Goal: Task Accomplishment & Management: Manage account settings

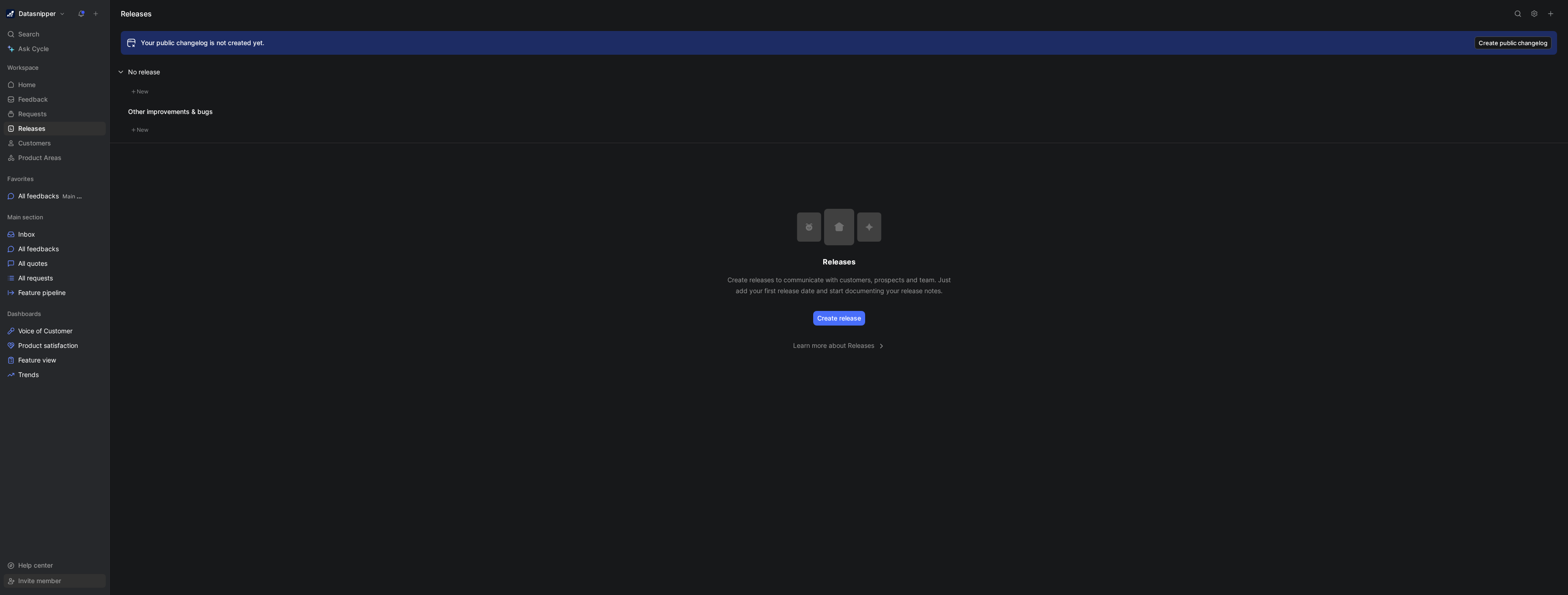
click at [33, 580] on span "Invite member" at bounding box center [40, 580] width 43 height 8
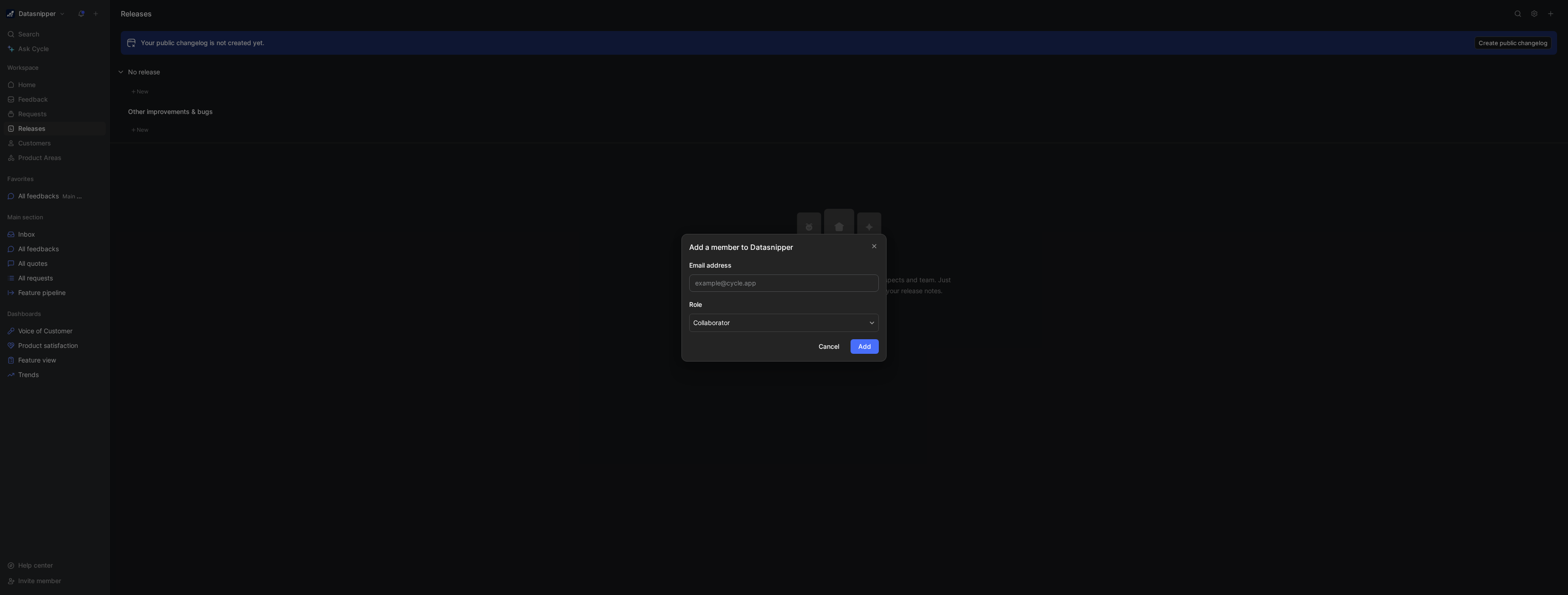
click at [707, 289] on input "email" at bounding box center [784, 283] width 190 height 17
click at [749, 278] on input "email" at bounding box center [784, 283] width 190 height 17
click at [710, 325] on button "Collaborator" at bounding box center [784, 323] width 190 height 18
click at [718, 359] on span "Collaborator" at bounding box center [712, 357] width 37 height 8
click at [545, 158] on div at bounding box center [784, 297] width 1568 height 595
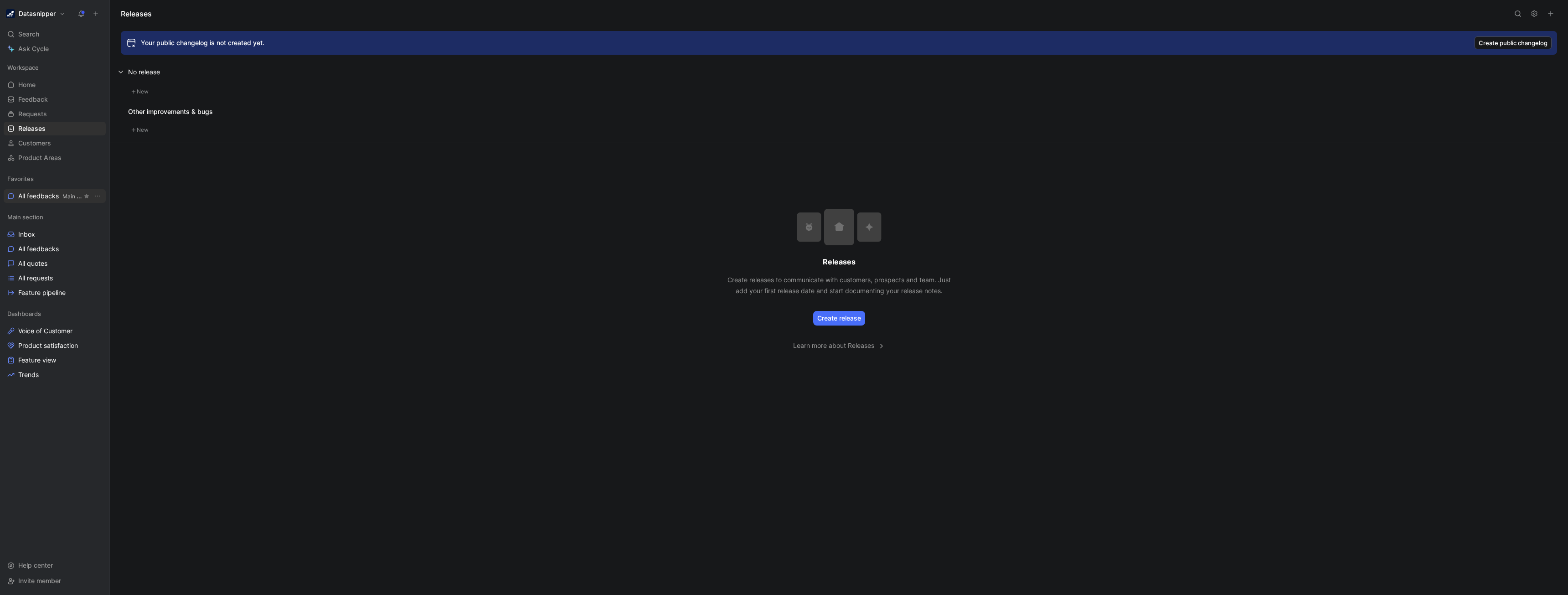
click at [28, 192] on span "All feedbacks Main section" at bounding box center [50, 197] width 64 height 10
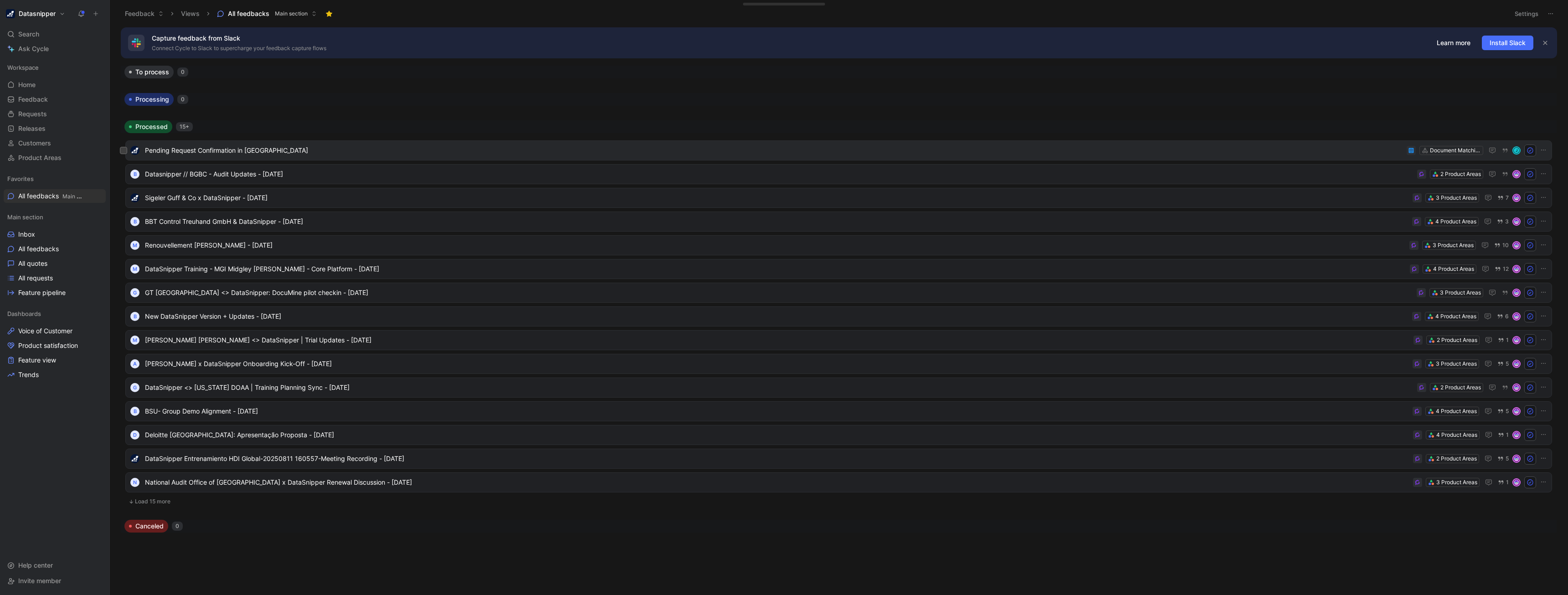
click at [219, 152] on span "Pending Request Confirmation in [GEOGRAPHIC_DATA]" at bounding box center [774, 150] width 1258 height 11
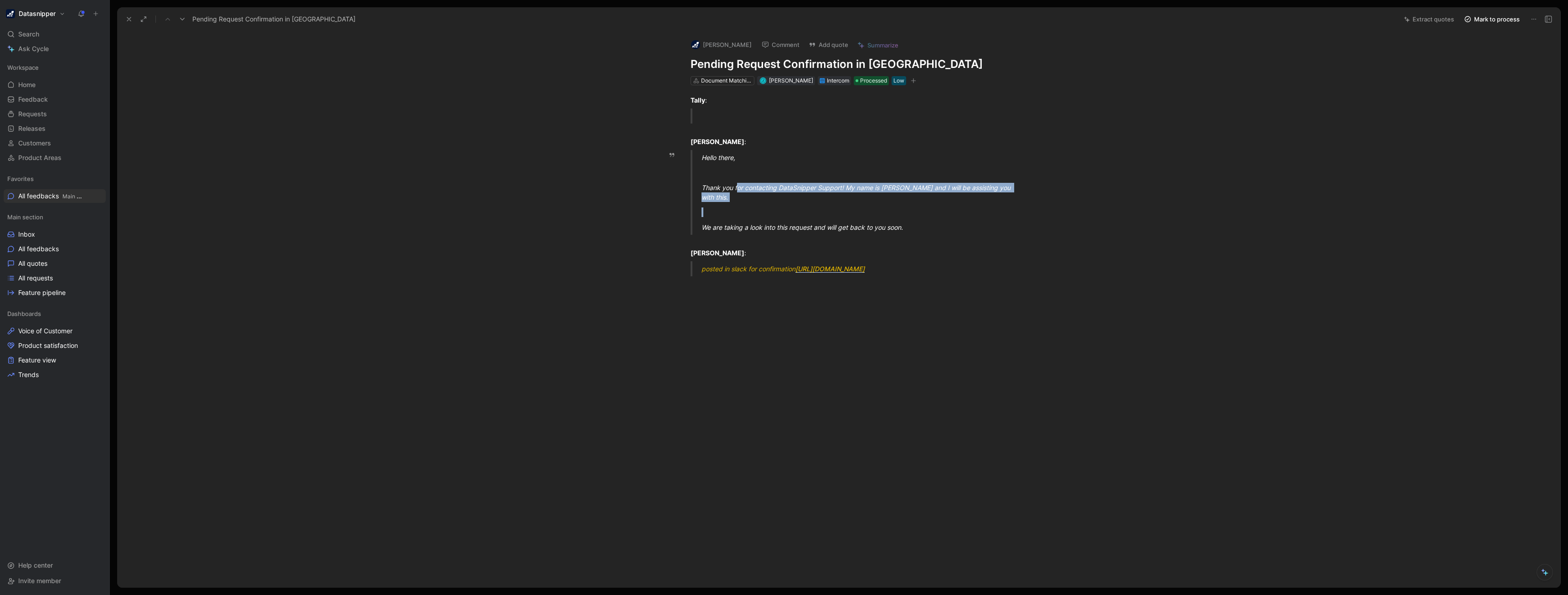
drag, startPoint x: 776, startPoint y: 208, endPoint x: 737, endPoint y: 181, distance: 47.4
click at [737, 181] on blockquote "Hello there, Thank you for contacting DataSnipper Support! My name is [PERSON_N…" at bounding box center [848, 192] width 350 height 85
click at [792, 222] on div "We are taking a look into this request and will get back to you soon." at bounding box center [859, 227] width 315 height 10
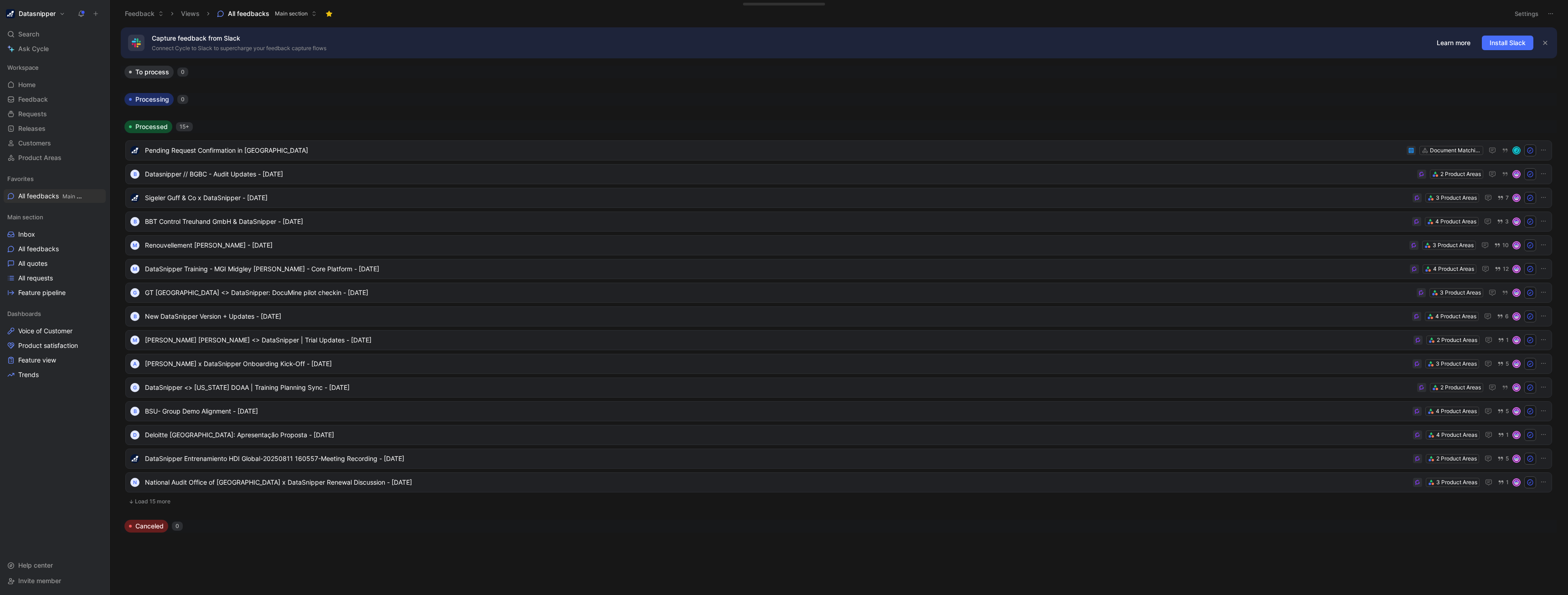
click at [141, 502] on button "Load 15 more" at bounding box center [839, 502] width 1427 height 11
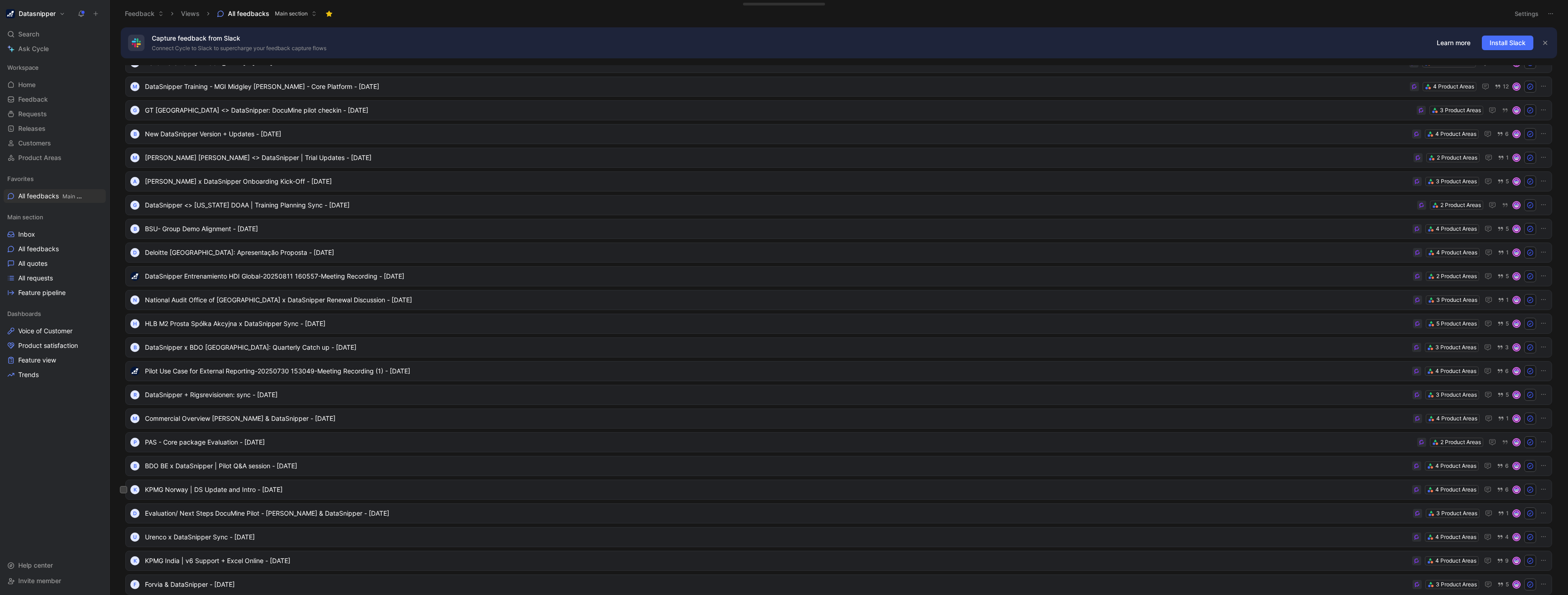
scroll to position [347, 0]
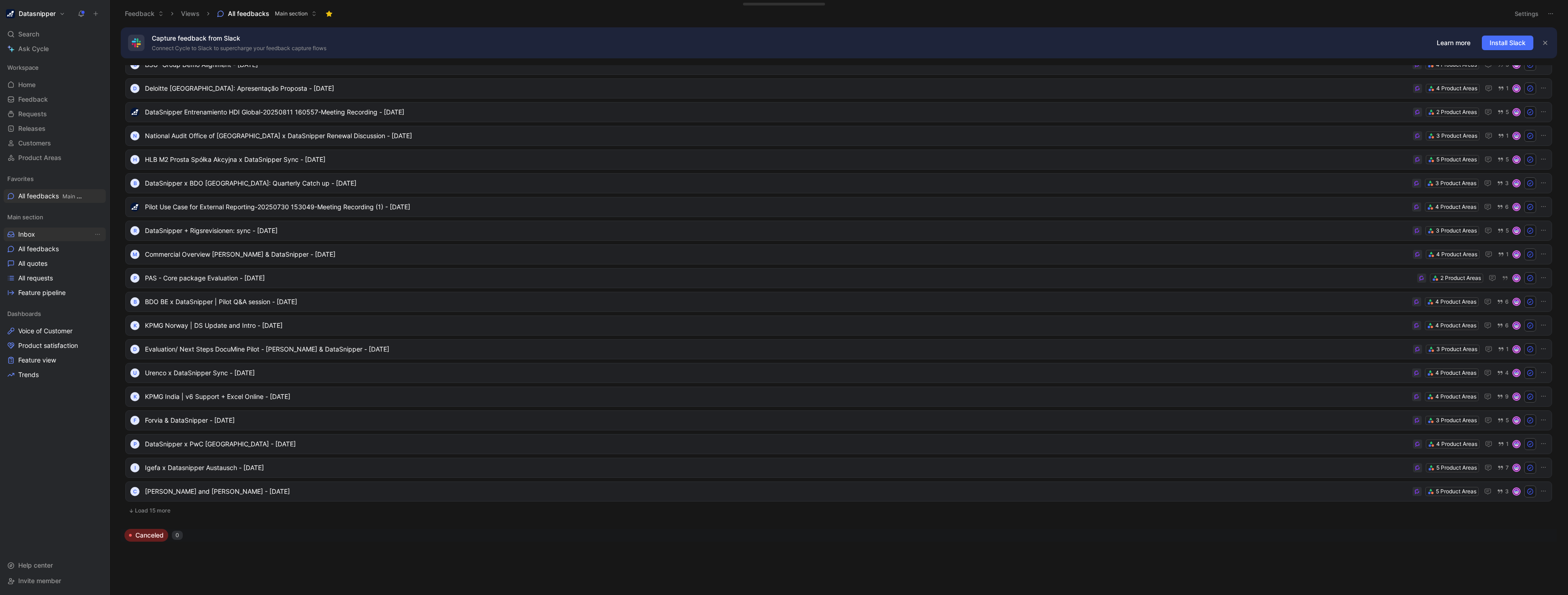
click at [56, 231] on link "Inbox" at bounding box center [55, 234] width 102 height 13
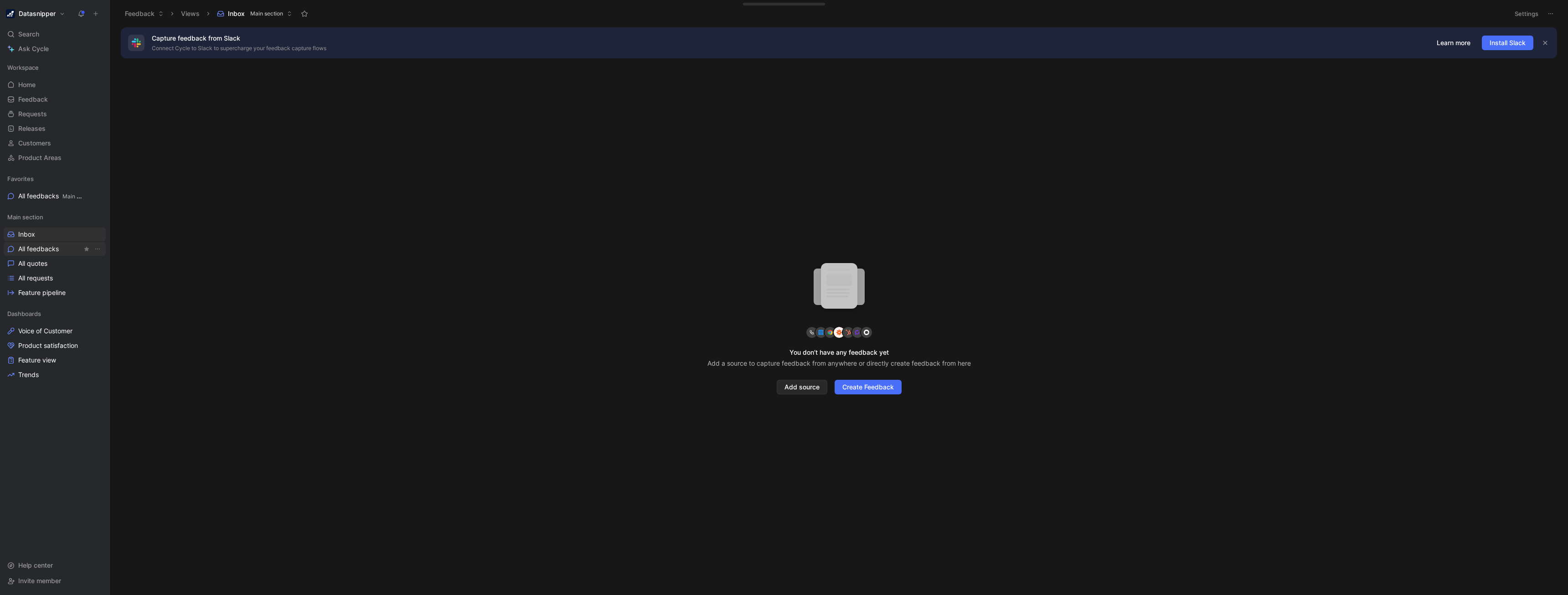
click at [58, 250] on span "All feedbacks" at bounding box center [38, 248] width 41 height 9
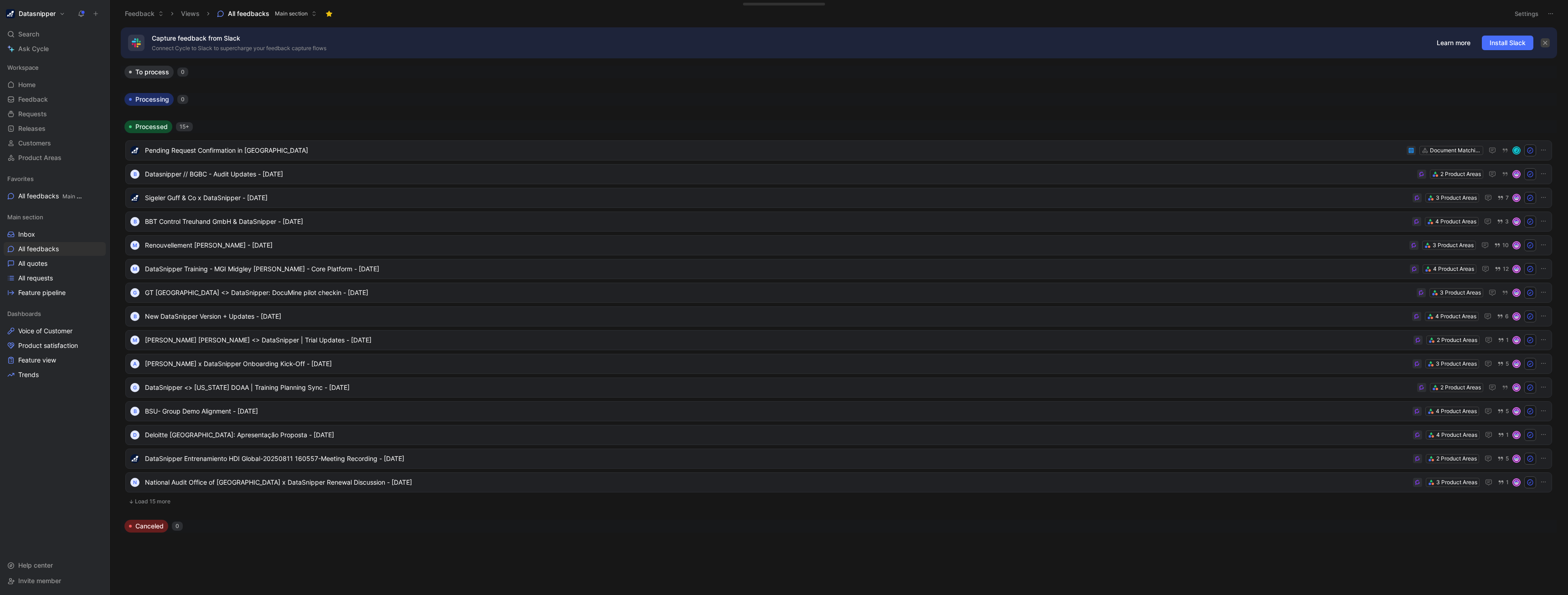
click at [1542, 41] on button "button" at bounding box center [1545, 43] width 9 height 9
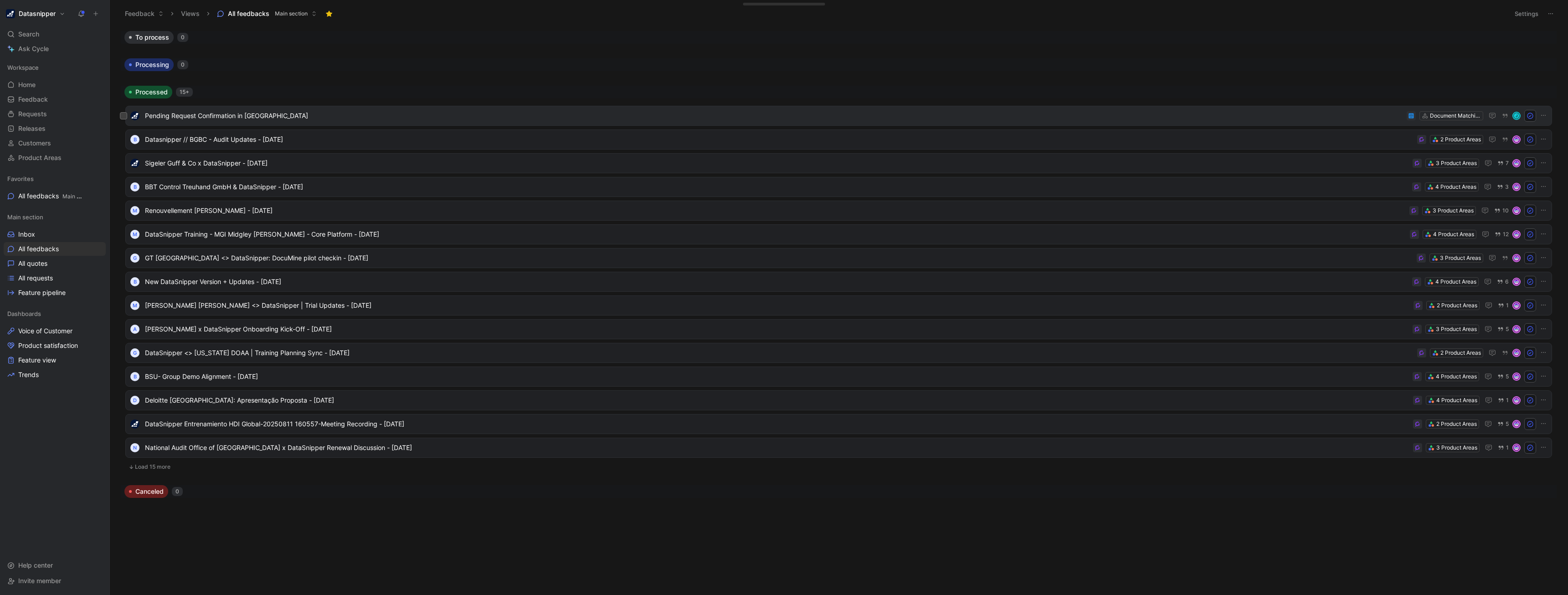
click at [266, 122] on div "Pending Request Confirmation in Slack Document Matching & Comparison J" at bounding box center [839, 116] width 1427 height 20
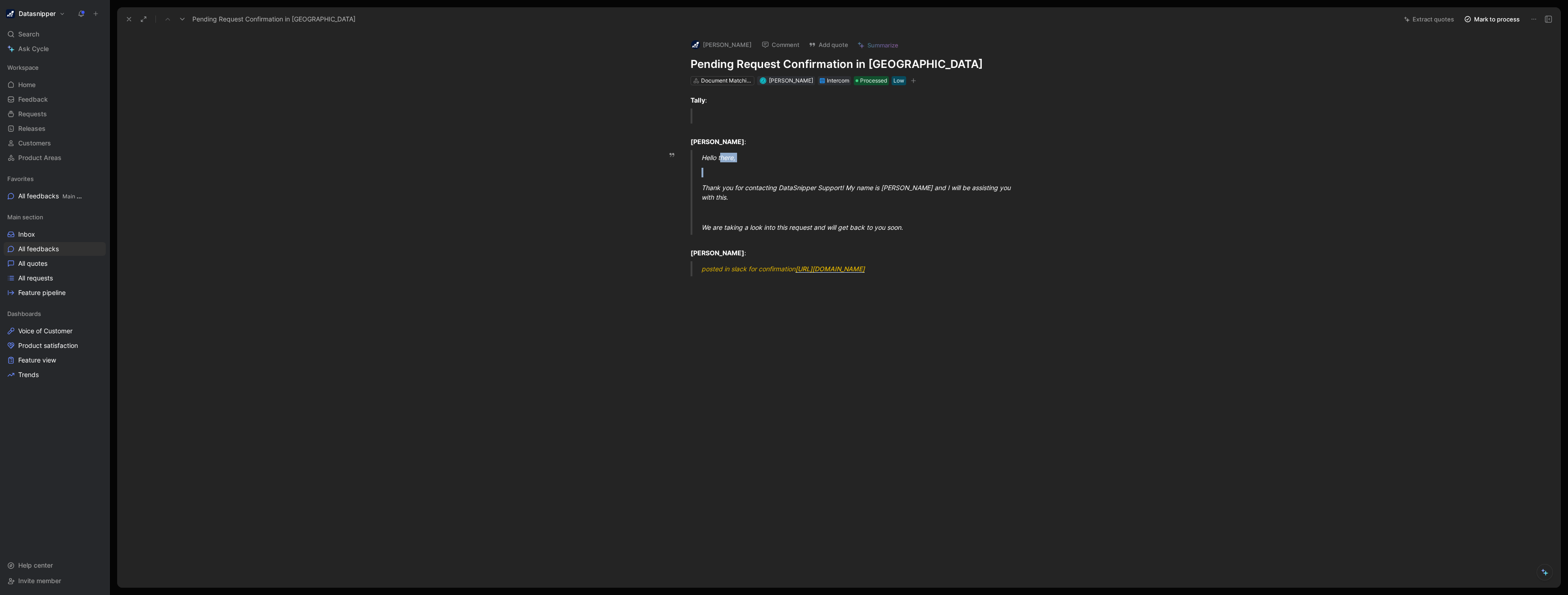
drag, startPoint x: 724, startPoint y: 164, endPoint x: 720, endPoint y: 160, distance: 5.7
click at [720, 160] on blockquote "Hello there, Thank you for contacting DataSnipper Support! My name is [PERSON_N…" at bounding box center [848, 192] width 350 height 85
click at [773, 222] on div "We are taking a look into this request and will get back to you soon." at bounding box center [859, 227] width 315 height 10
drag, startPoint x: 780, startPoint y: 217, endPoint x: 724, endPoint y: 204, distance: 57.5
click at [724, 204] on blockquote "Hello there, Thank you for contacting DataSnipper Support! My name is [PERSON_N…" at bounding box center [848, 192] width 350 height 85
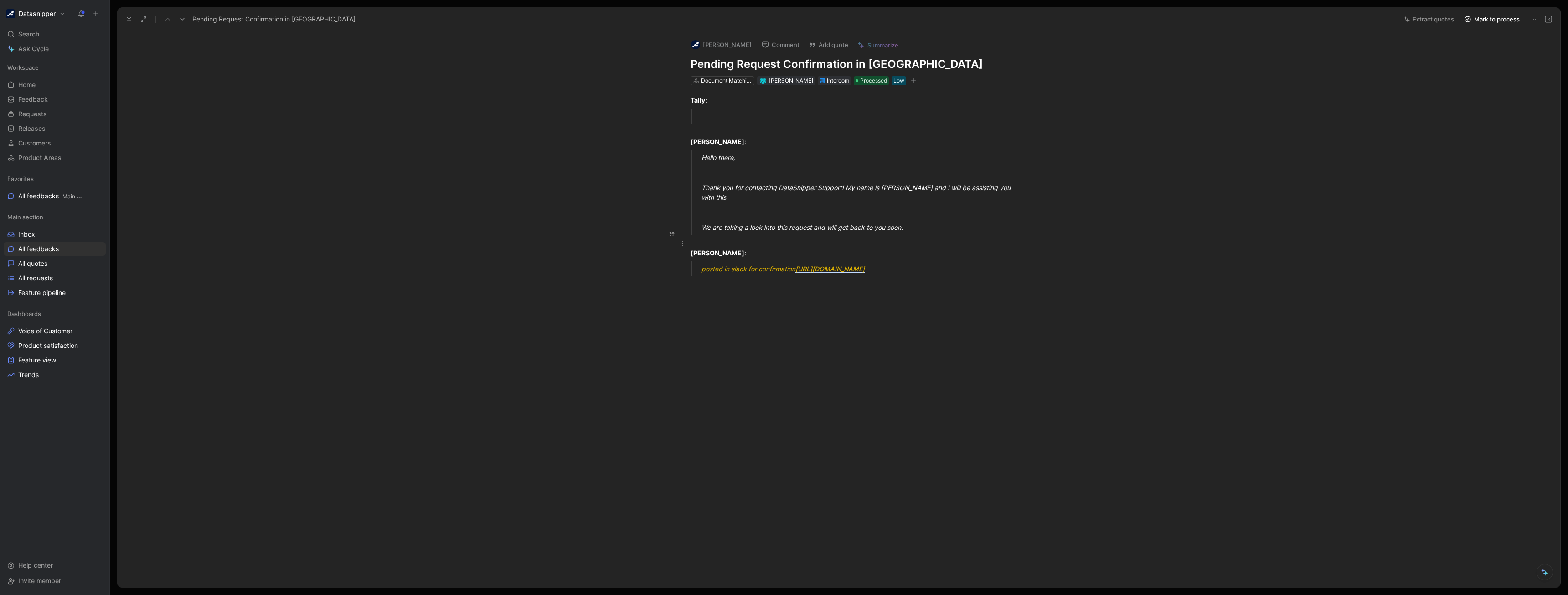
click at [830, 239] on div "[PERSON_NAME] :" at bounding box center [848, 248] width 315 height 19
click at [713, 48] on button "[PERSON_NAME]" at bounding box center [721, 44] width 69 height 13
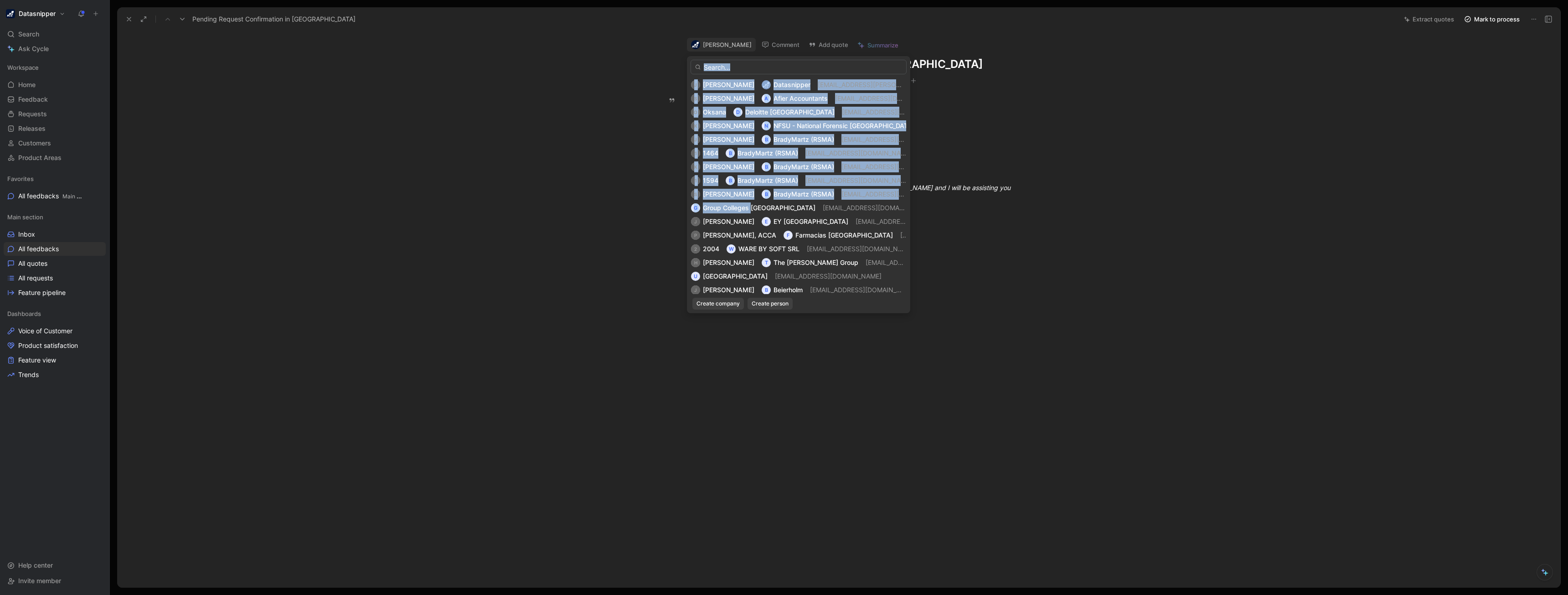
drag, startPoint x: 751, startPoint y: 214, endPoint x: 547, endPoint y: 164, distance: 210.0
click at [534, 164] on body "Datasnipper Search Ctrl K Ask Cycle Workspace Home G then H Feedback G then F R…" at bounding box center [784, 297] width 1568 height 595
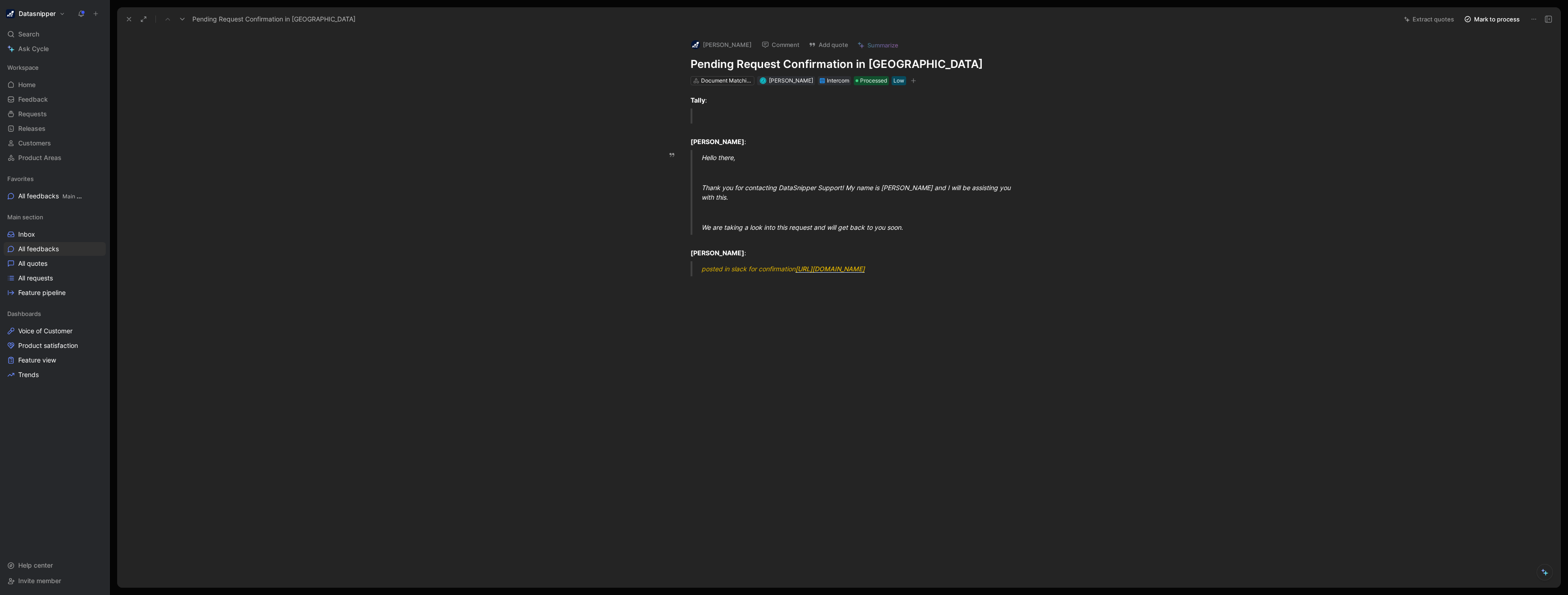
drag, startPoint x: 860, startPoint y: 195, endPoint x: 779, endPoint y: 186, distance: 81.5
click at [783, 188] on blockquote "Hello there, Thank you for contacting DataSnipper Support! My name is [PERSON_N…" at bounding box center [848, 192] width 350 height 85
drag, startPoint x: 774, startPoint y: 331, endPoint x: 640, endPoint y: 203, distance: 185.3
click at [627, 233] on div "Quote A Tally : [PERSON_NAME] : Hello there, Thank you for contacting DataSnipp…" at bounding box center [848, 286] width 1424 height 403
click at [942, 220] on p "We are taking a look into this request and will get back to you soon." at bounding box center [859, 227] width 315 height 15
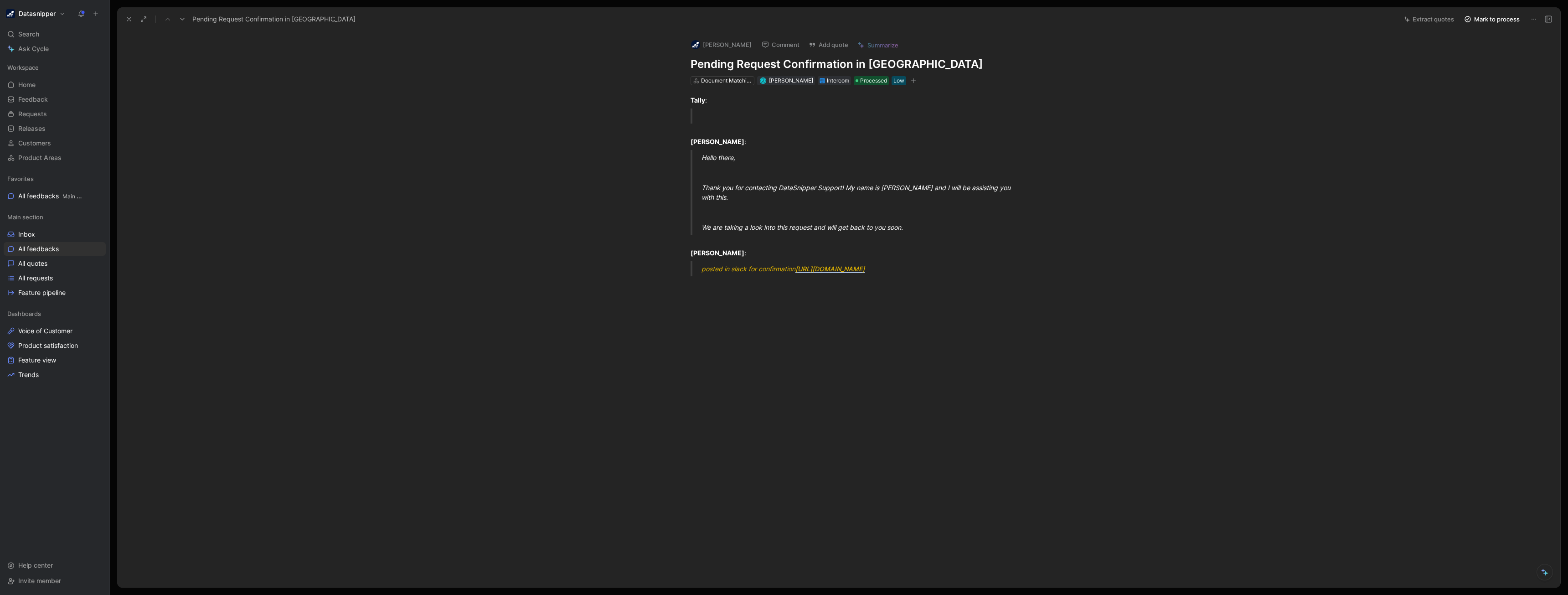
click at [1536, 19] on icon at bounding box center [1534, 19] width 7 height 7
click at [1505, 48] on div "Delete" at bounding box center [1505, 52] width 61 height 11
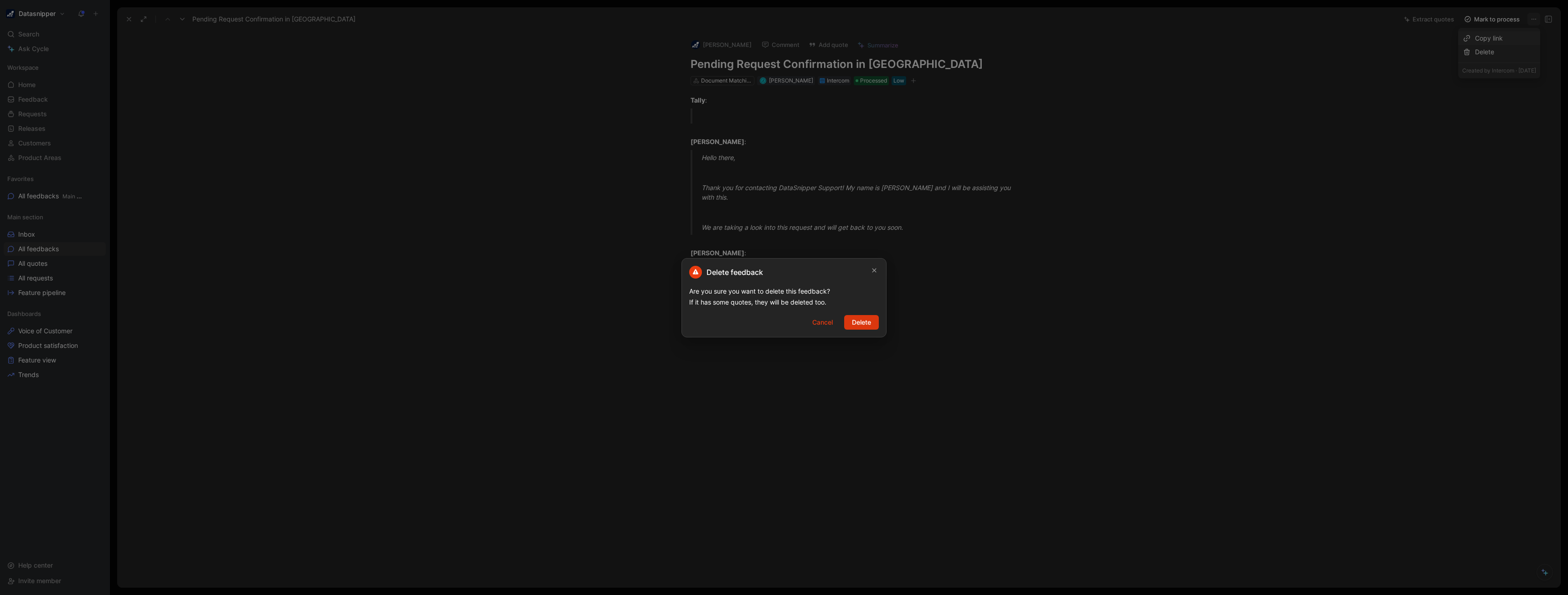
click at [864, 325] on span "Delete" at bounding box center [861, 322] width 19 height 11
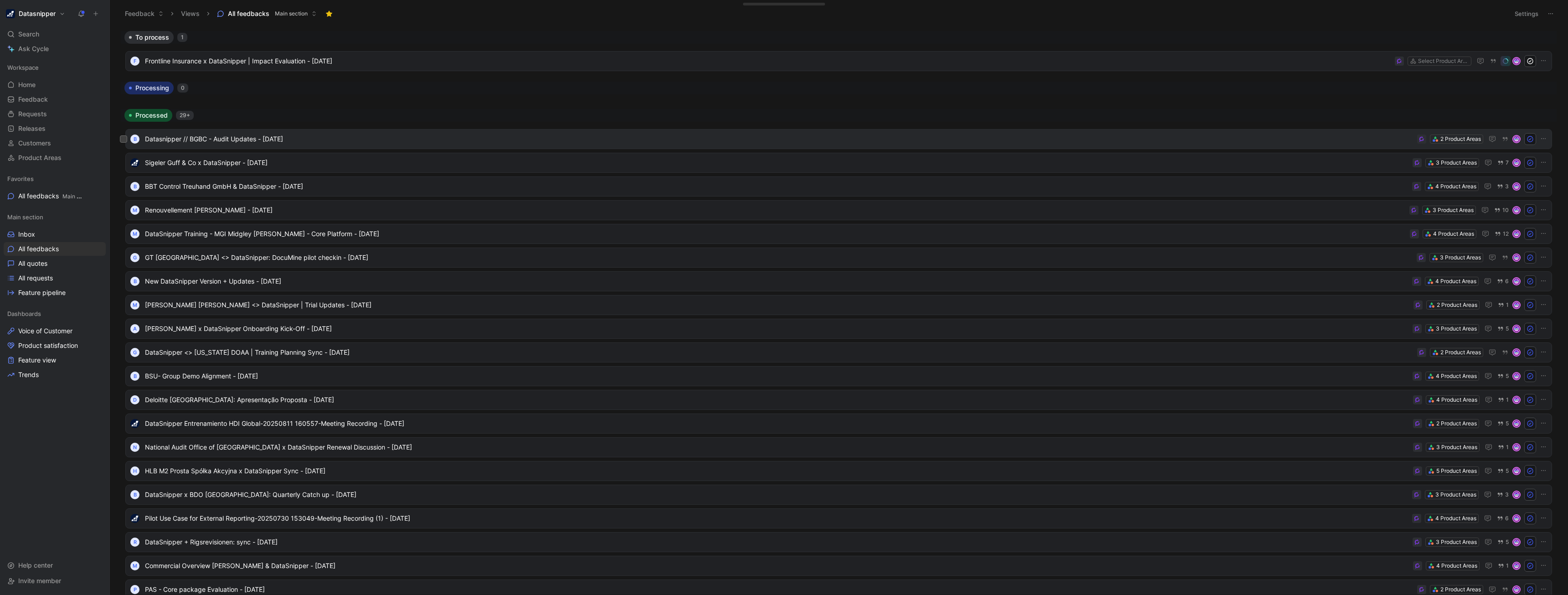
click at [191, 141] on span "Datasnipper // BGBC - Audit Updates - [DATE]" at bounding box center [779, 139] width 1269 height 11
click at [29, 583] on span "Invite member" at bounding box center [40, 580] width 43 height 8
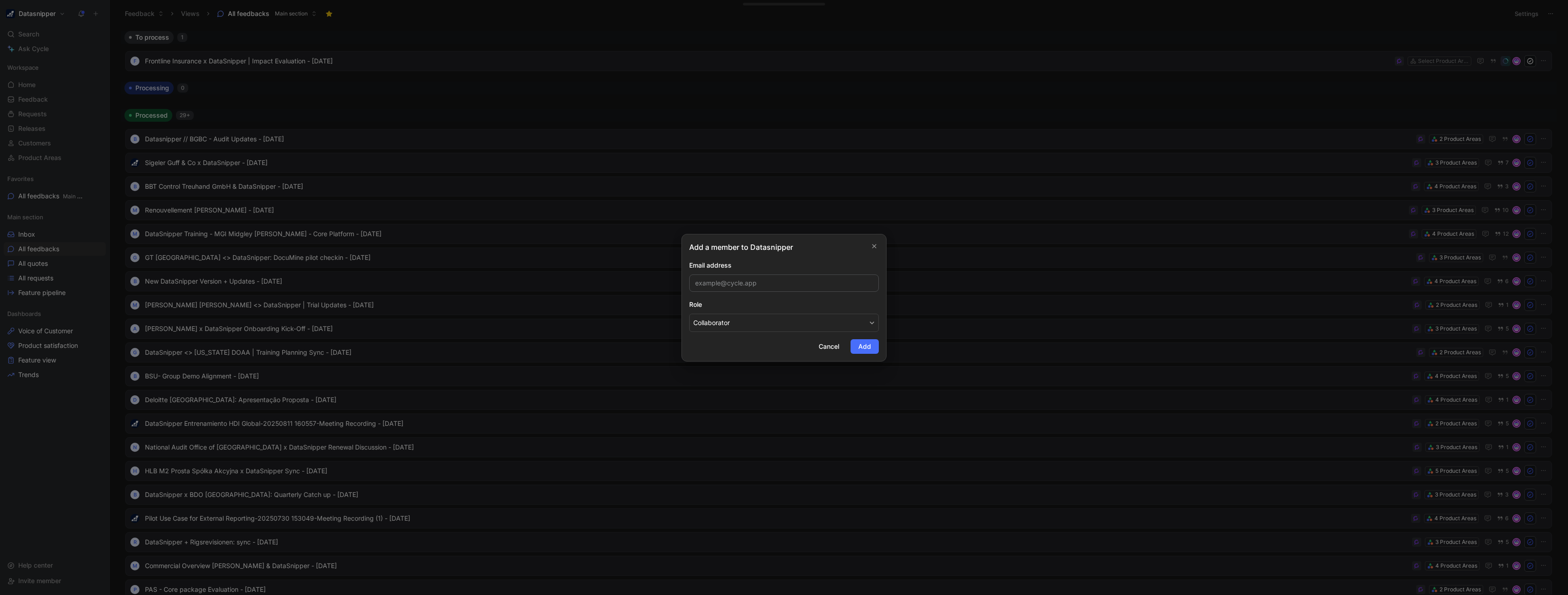
click at [740, 275] on input "email" at bounding box center [784, 283] width 190 height 17
drag, startPoint x: 783, startPoint y: 253, endPoint x: 750, endPoint y: 244, distance: 34.2
click at [750, 244] on div "Add a member to Datasnipper Email address Role Collaborator Cancel Add" at bounding box center [784, 298] width 205 height 128
click at [717, 244] on h2 "Add a member to Datasnipper" at bounding box center [741, 247] width 104 height 11
click at [727, 270] on div "Email address" at bounding box center [784, 266] width 190 height 11
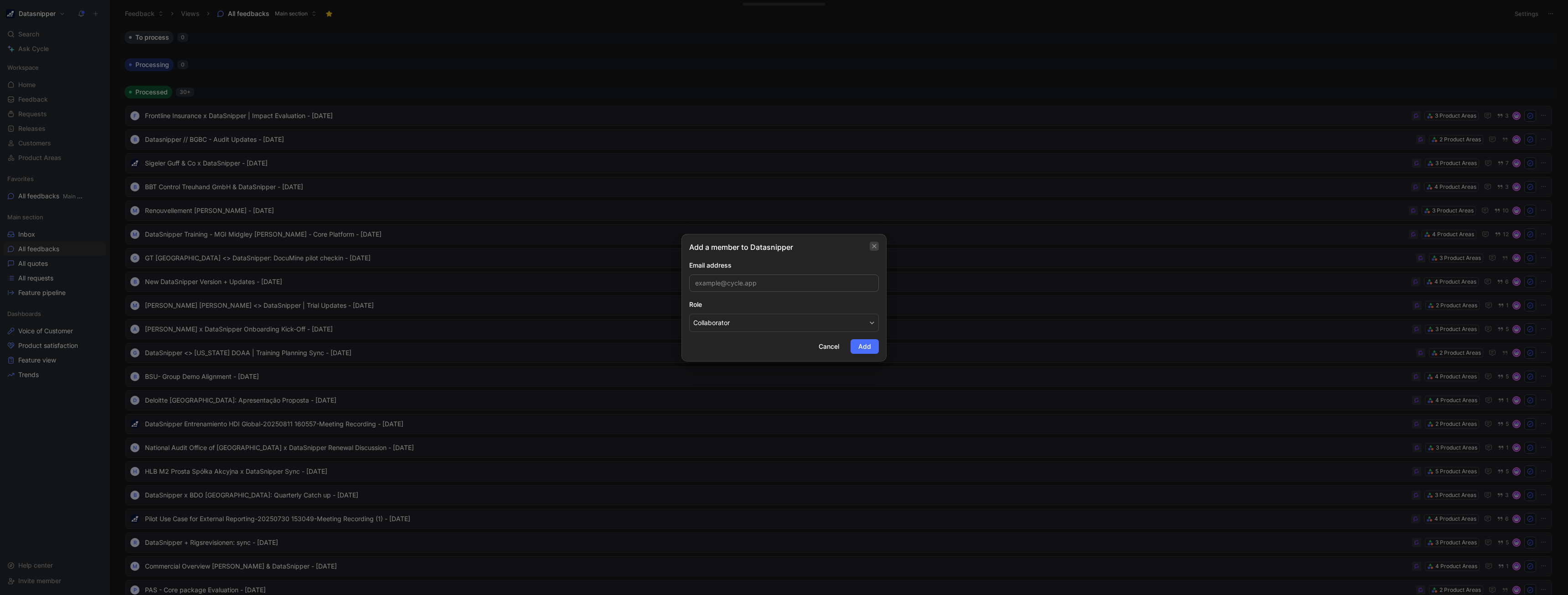
click at [871, 244] on button "button" at bounding box center [874, 246] width 9 height 9
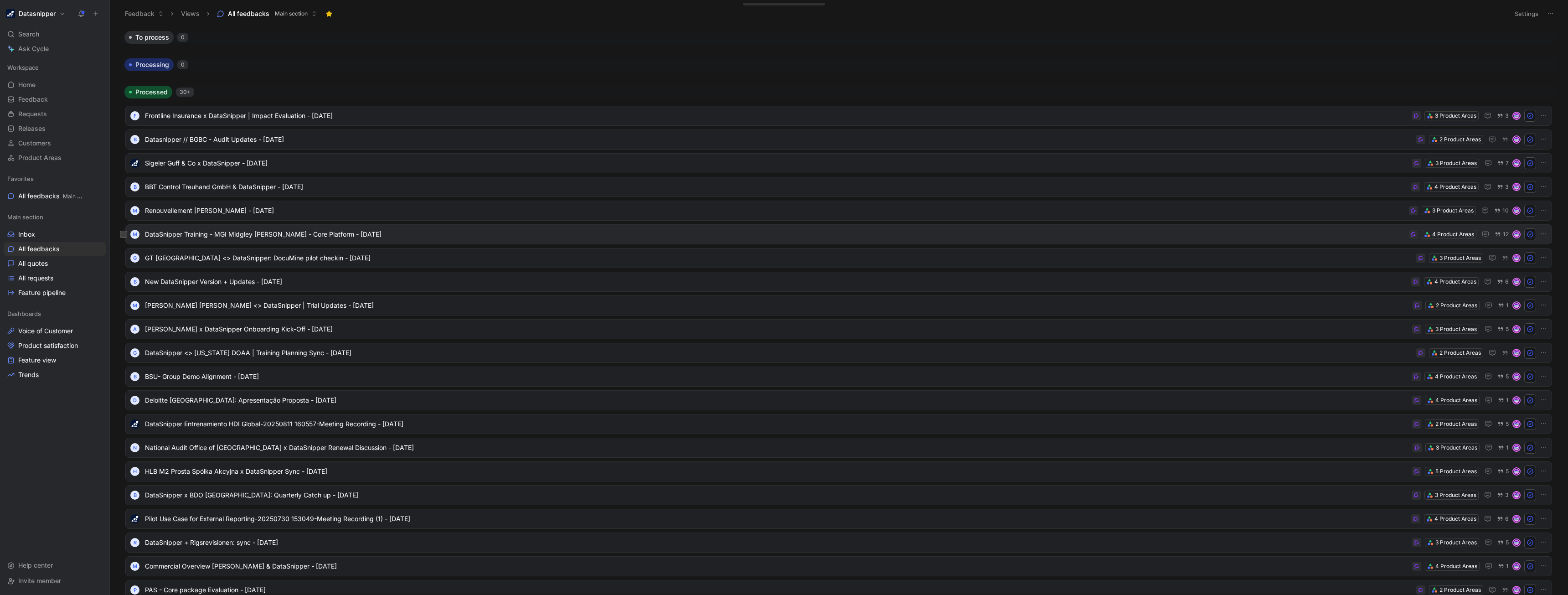
click at [202, 237] on span "DataSnipper Training - MGI Midgley [PERSON_NAME] - Core Platform - [DATE]" at bounding box center [775, 234] width 1261 height 11
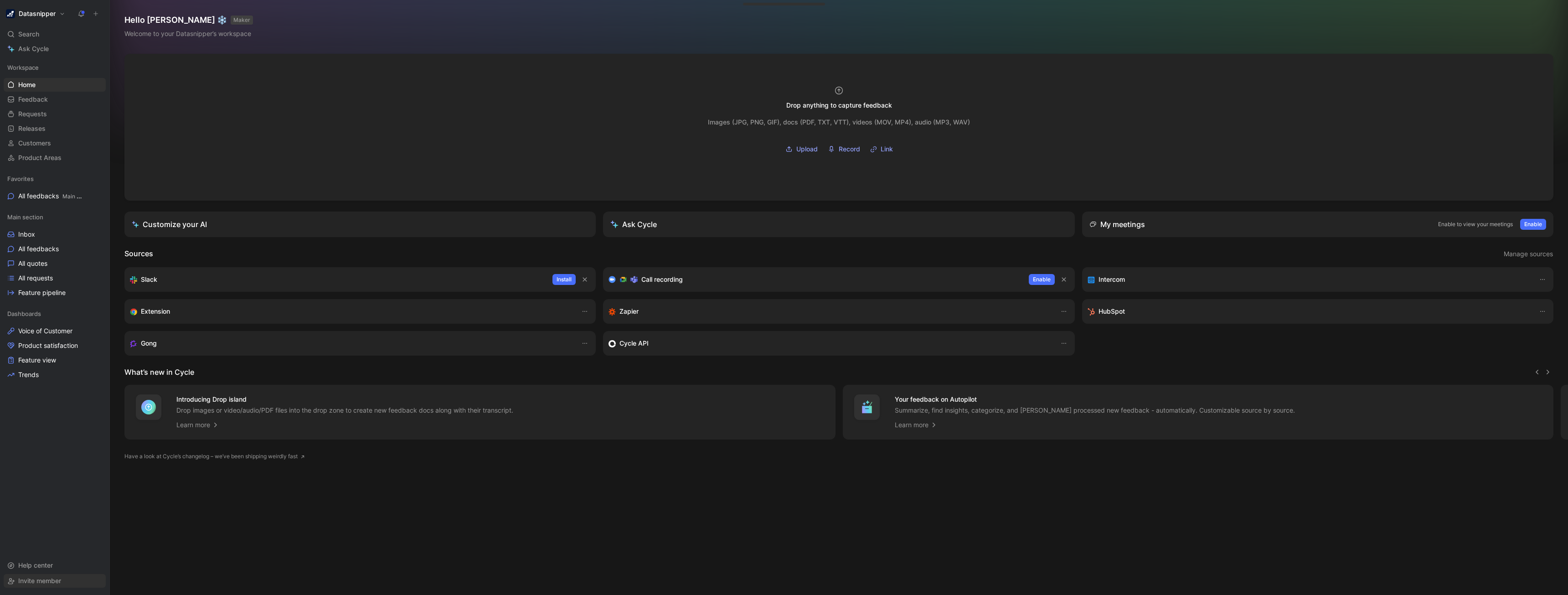
click at [38, 583] on span "Invite member" at bounding box center [40, 580] width 43 height 8
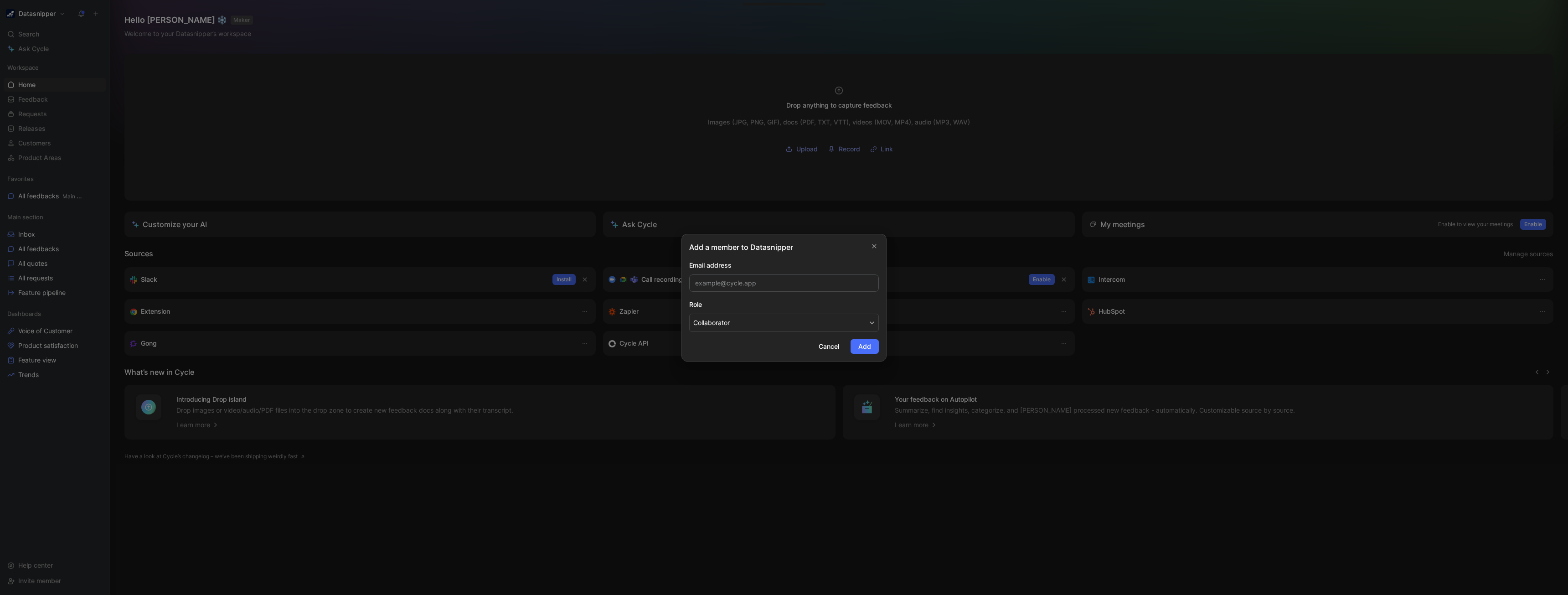
click at [751, 290] on input "email" at bounding box center [784, 283] width 190 height 17
type input "ryan.mcloughlin@datasnipper.com"
click at [736, 317] on button "Collaborator" at bounding box center [784, 323] width 190 height 18
click at [859, 346] on span "Add" at bounding box center [864, 347] width 13 height 11
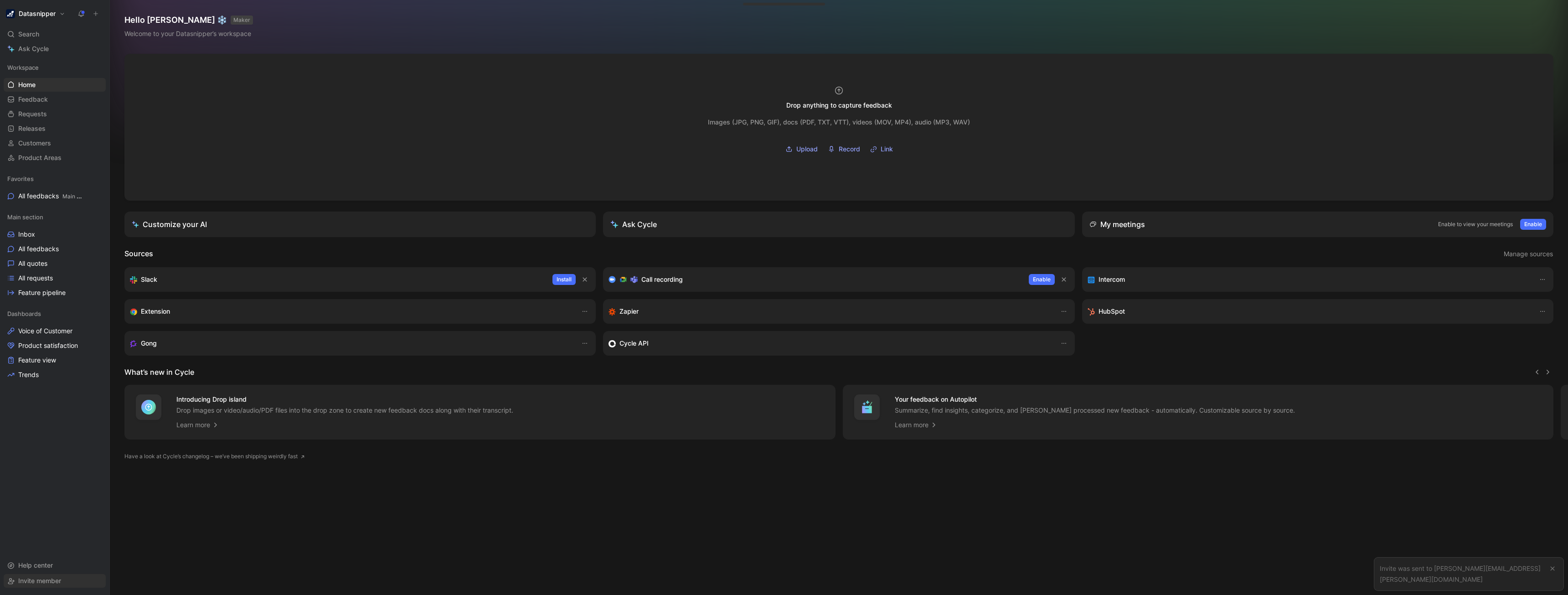
click at [35, 579] on span "Invite member" at bounding box center [40, 580] width 43 height 8
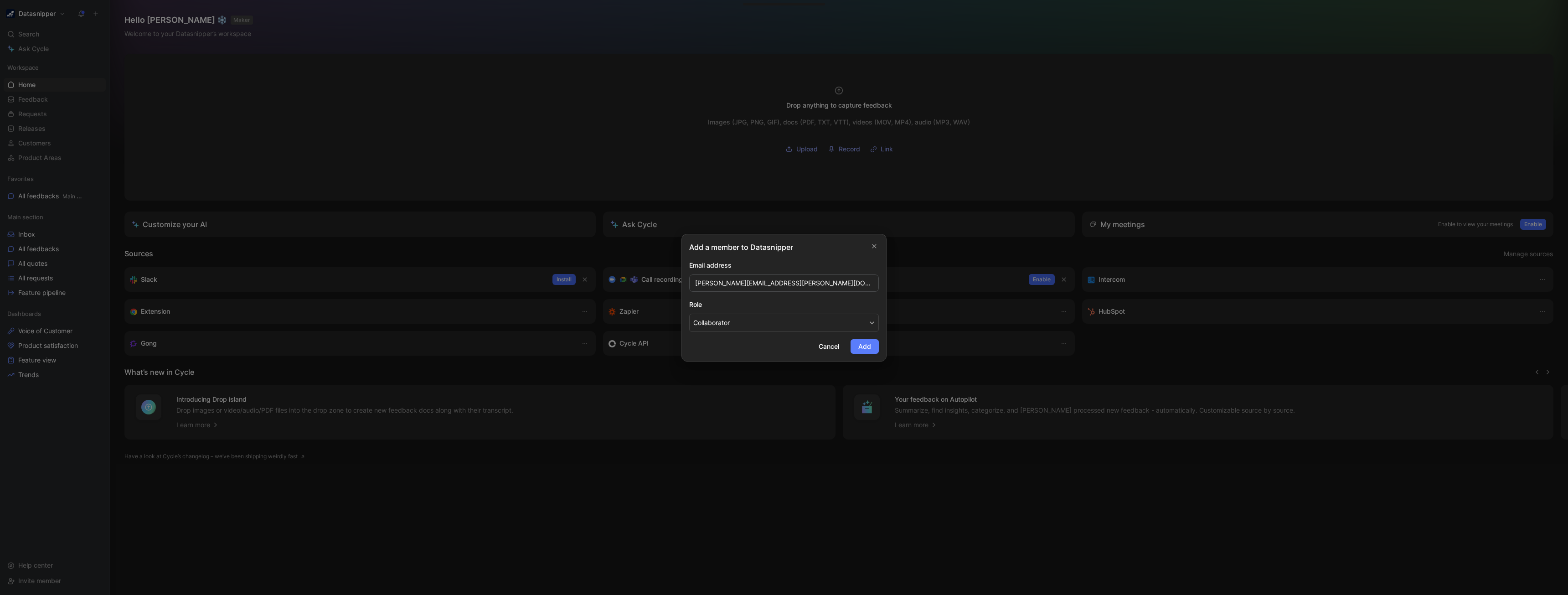
type input "david.grant@datasnipper.com"
click at [863, 341] on span "Add" at bounding box center [864, 347] width 13 height 11
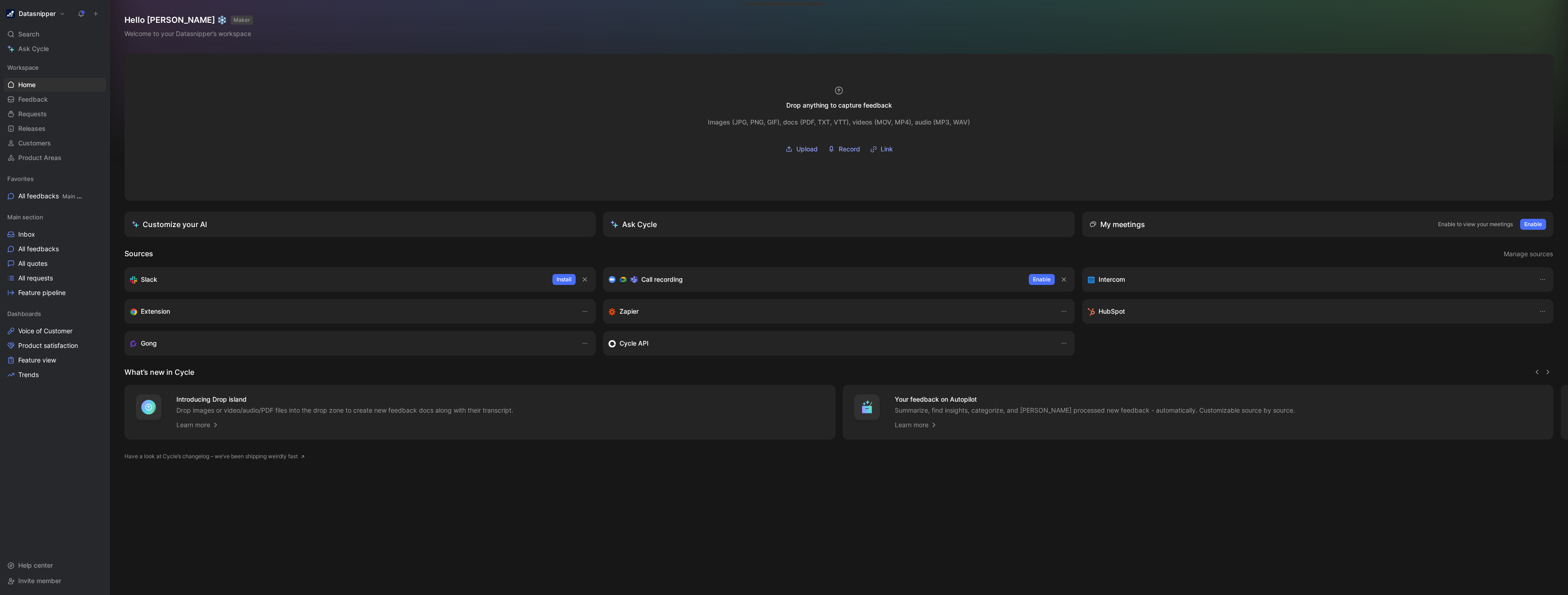
drag, startPoint x: 523, startPoint y: 495, endPoint x: 492, endPoint y: 411, distance: 89.5
click at [521, 485] on div "Drop anything to capture feedback Images (JPG, PNG, GIF), docs (PDF, TXT, VTT),…" at bounding box center [839, 324] width 1458 height 541
click at [161, 17] on h1 "Hello JJ ❄️ MAKER" at bounding box center [188, 20] width 128 height 11
click at [231, 19] on button "MAKER" at bounding box center [242, 19] width 23 height 9
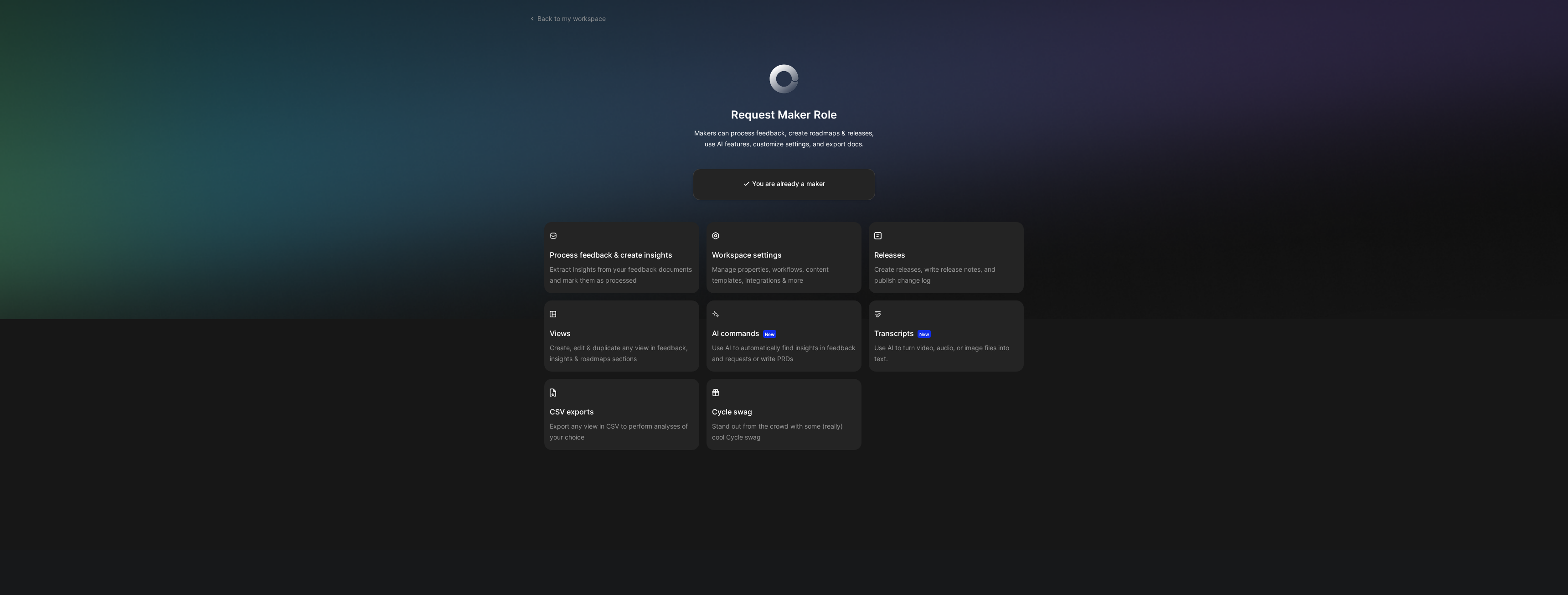
drag, startPoint x: 823, startPoint y: 191, endPoint x: 730, endPoint y: 186, distance: 93.1
click at [732, 186] on div "You are already a maker" at bounding box center [784, 185] width 181 height 30
click at [388, 265] on div "Back to my workspace Request Maker Role Makers can process feedback, create roa…" at bounding box center [784, 275] width 1568 height 551
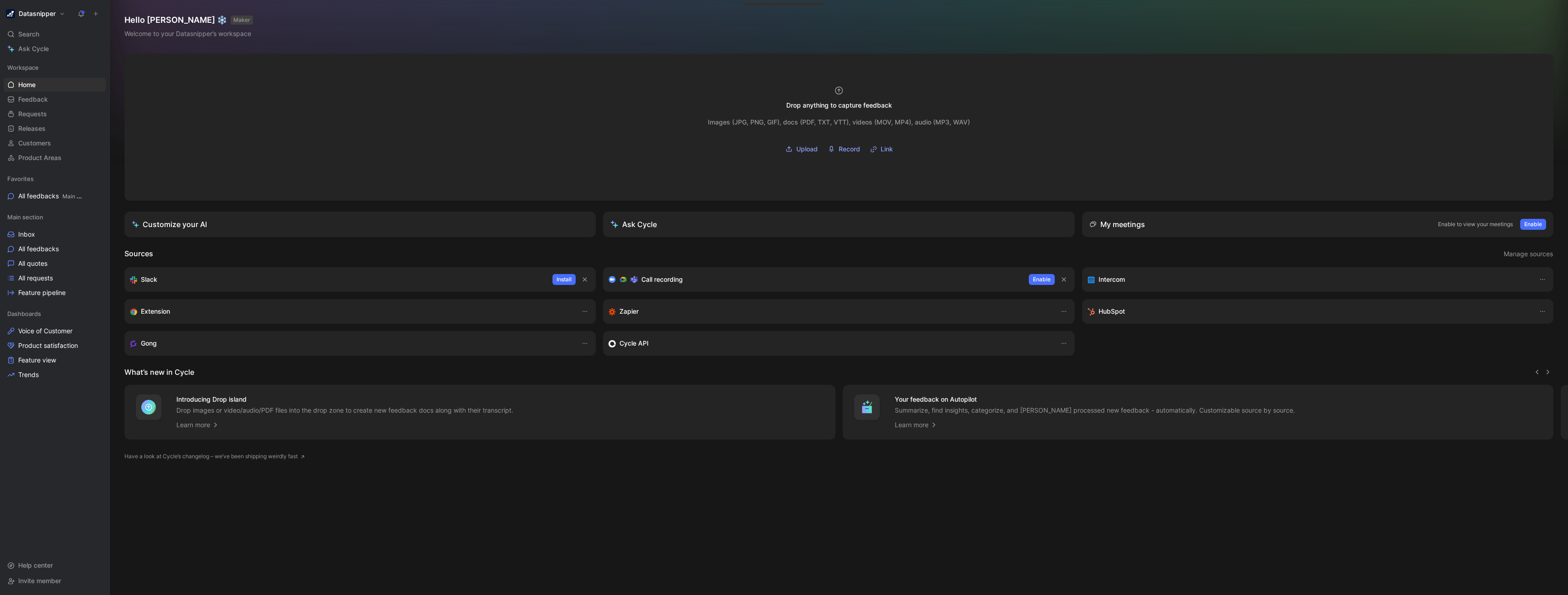
click at [41, 15] on h1 "Datasnipper" at bounding box center [37, 13] width 37 height 8
click at [169, 102] on div at bounding box center [784, 297] width 1568 height 595
